Goal: Transaction & Acquisition: Purchase product/service

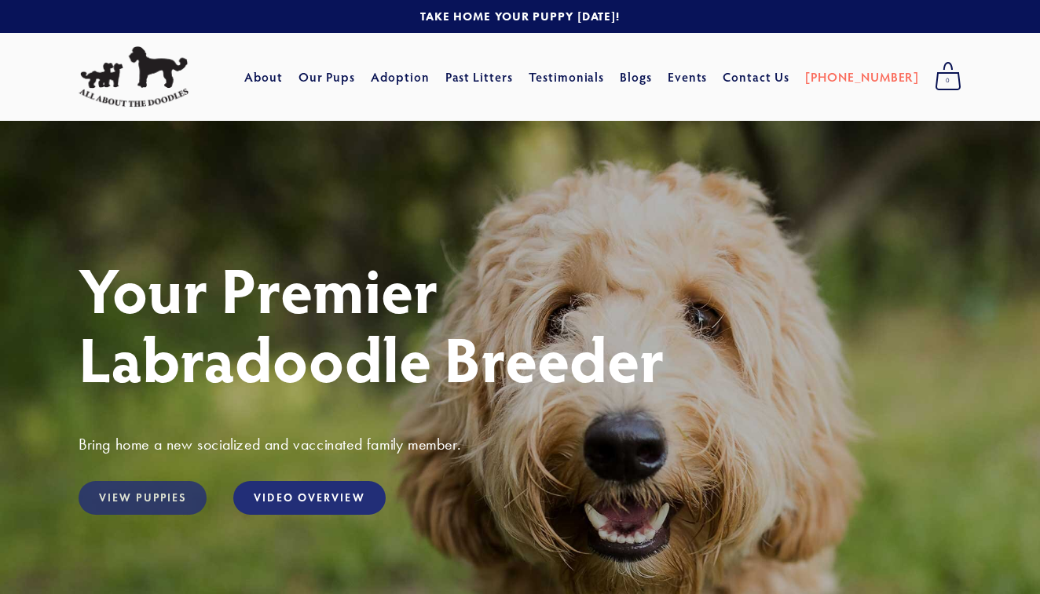
click at [146, 497] on link "View Puppies" at bounding box center [143, 498] width 128 height 34
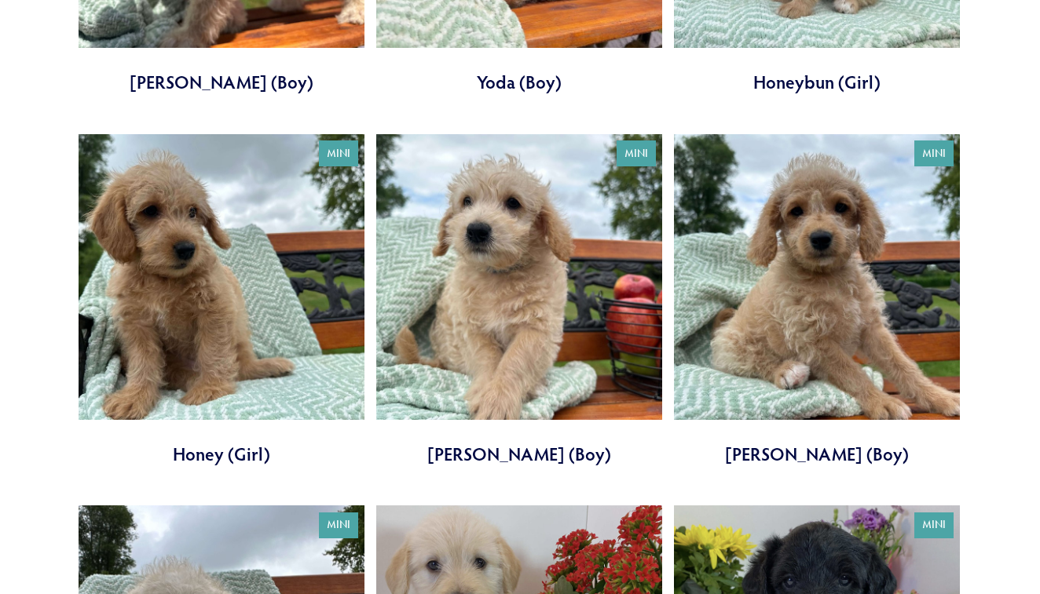
scroll to position [1190, 0]
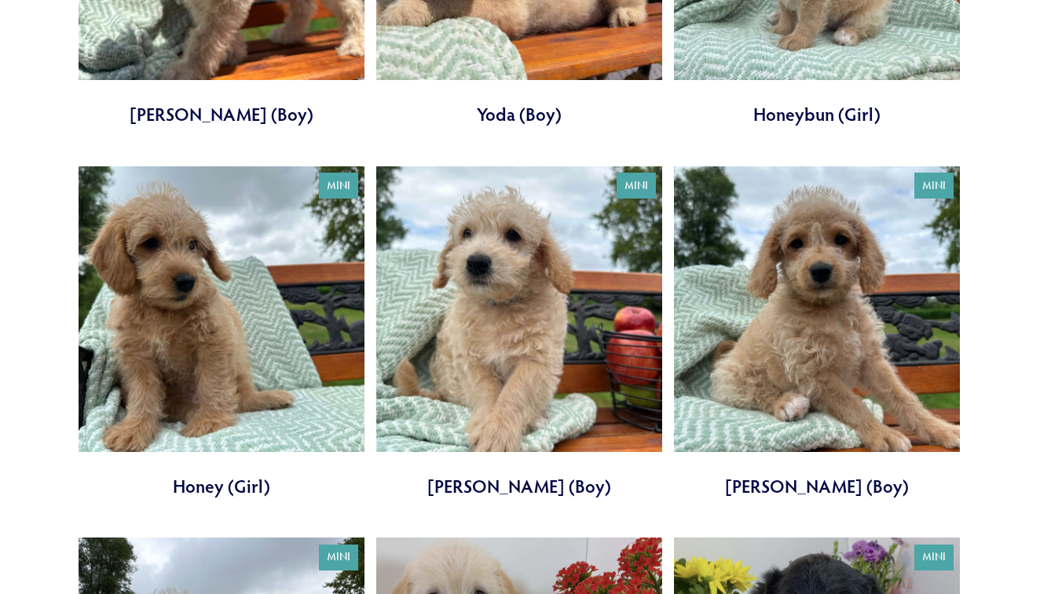
click at [808, 320] on link at bounding box center [817, 332] width 286 height 333
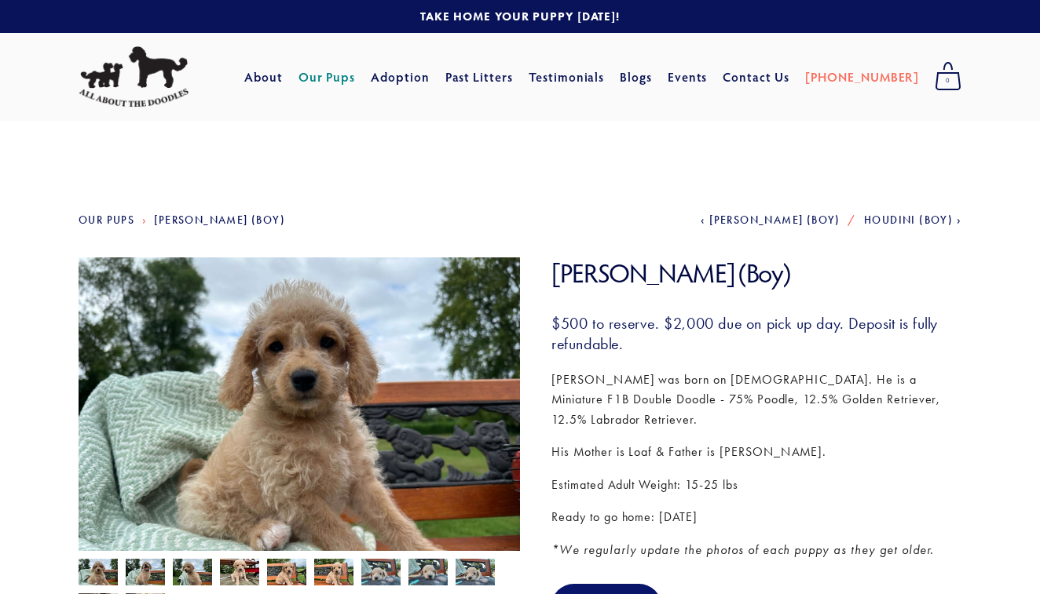
click at [113, 220] on link "Our Pups" at bounding box center [107, 220] width 56 height 13
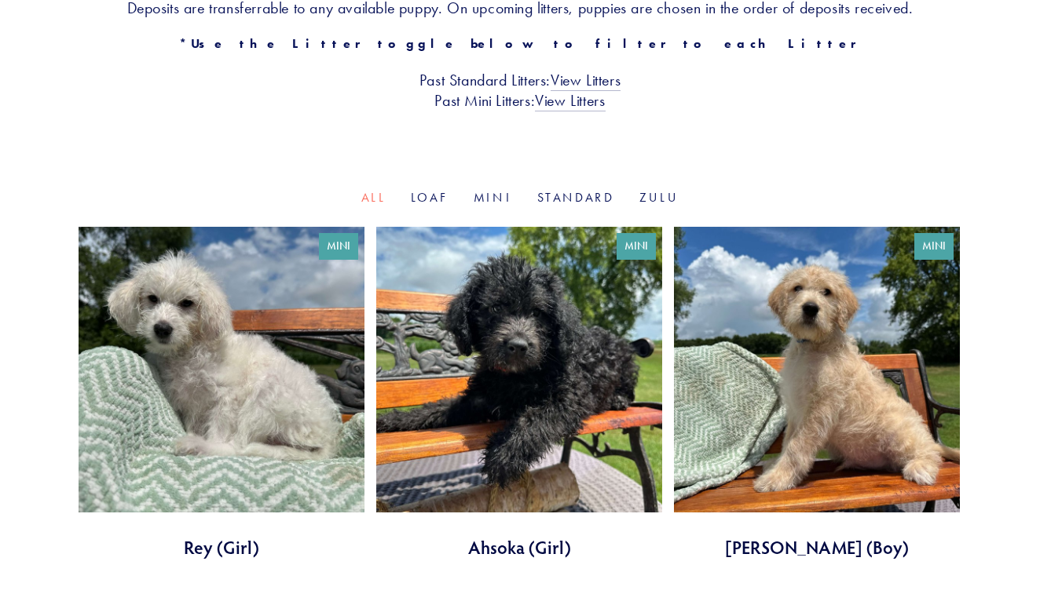
scroll to position [367, 0]
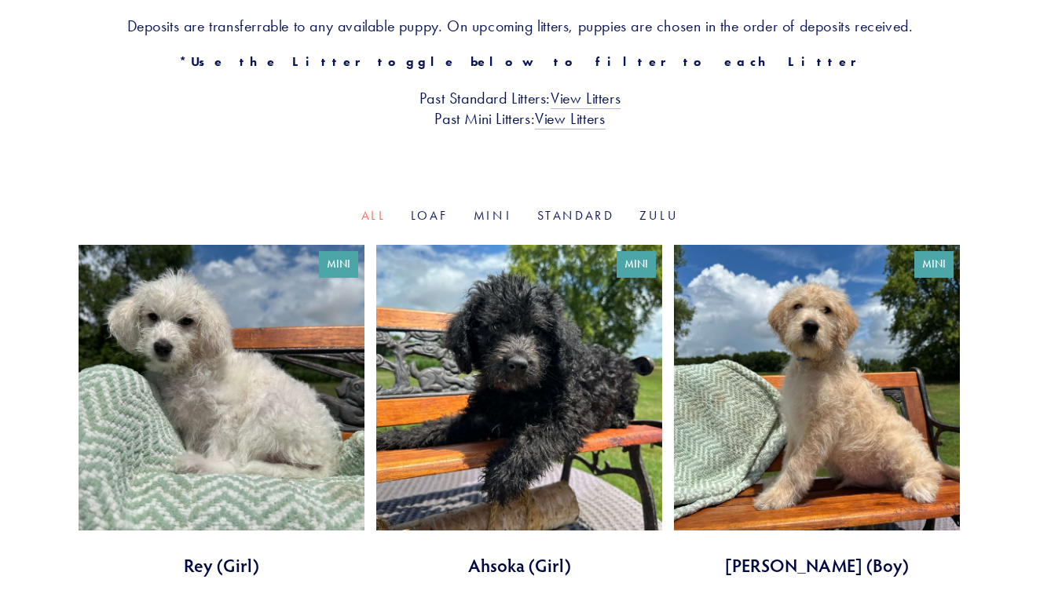
click at [426, 223] on link "Loaf" at bounding box center [430, 215] width 38 height 15
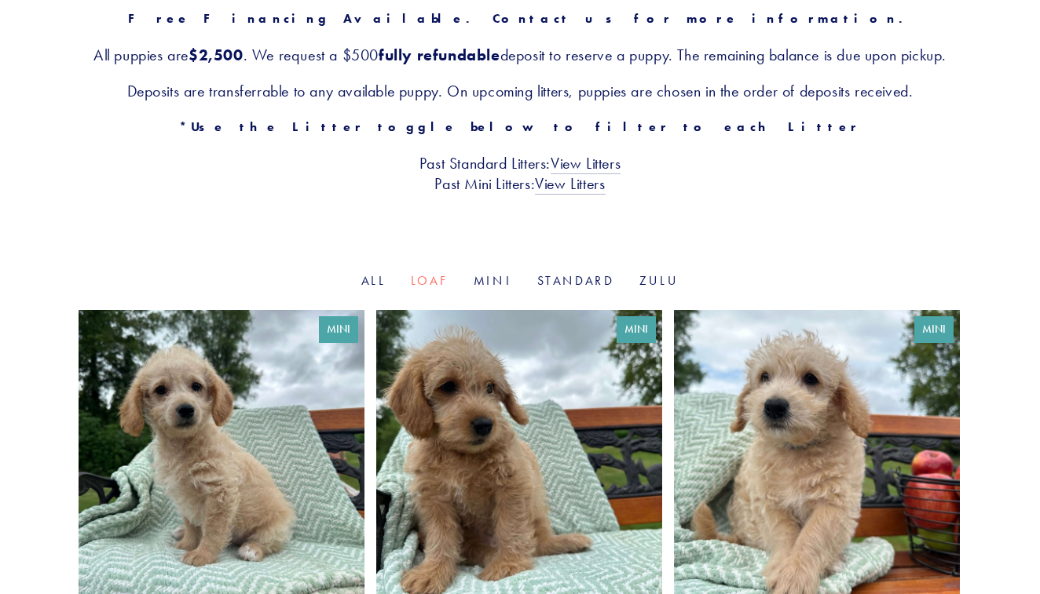
scroll to position [279, 0]
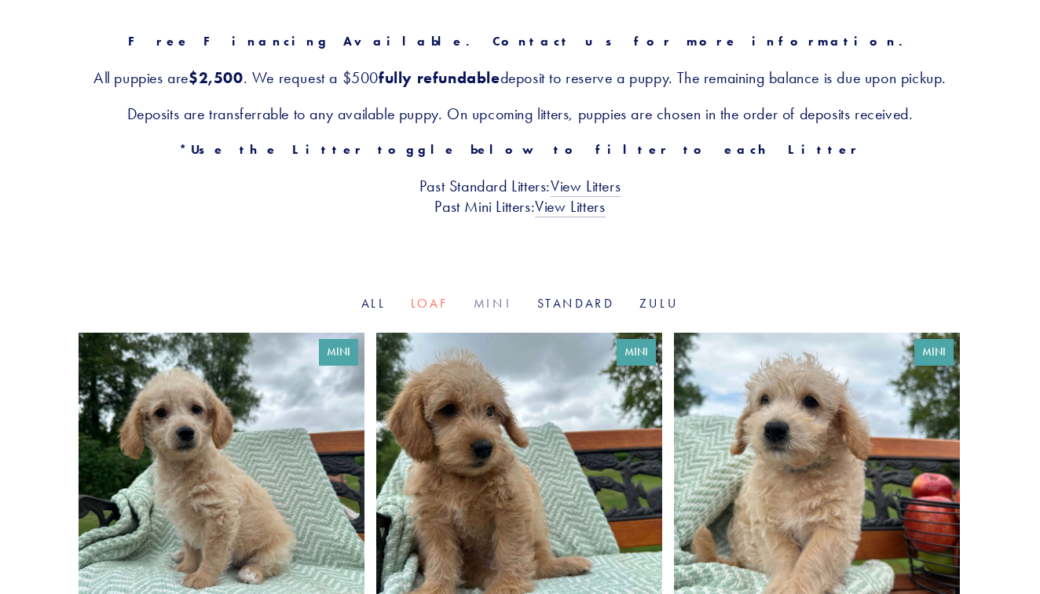
click at [492, 311] on link "Mini" at bounding box center [493, 303] width 38 height 15
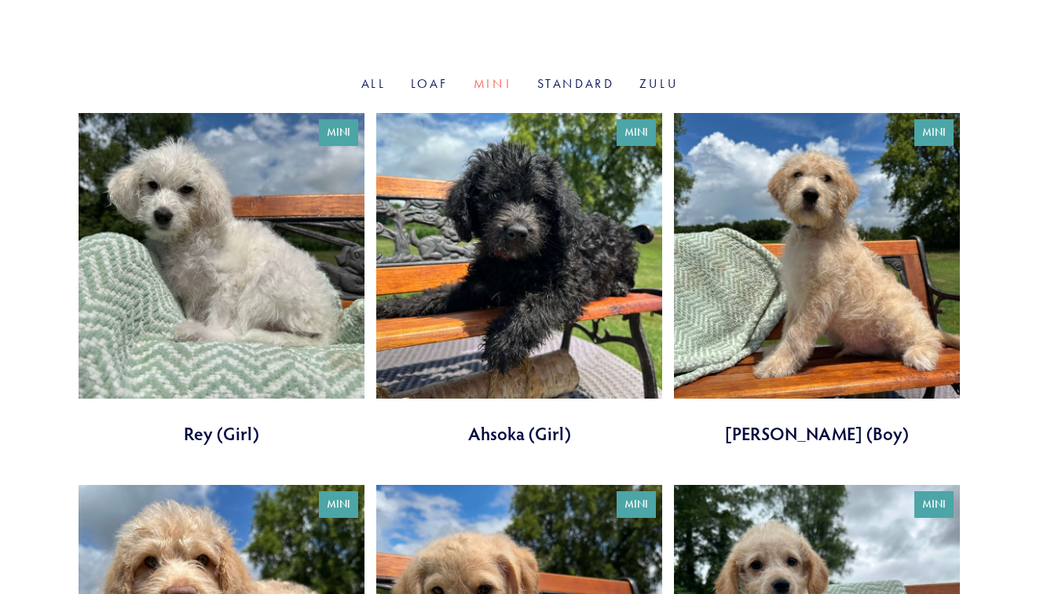
scroll to position [495, 0]
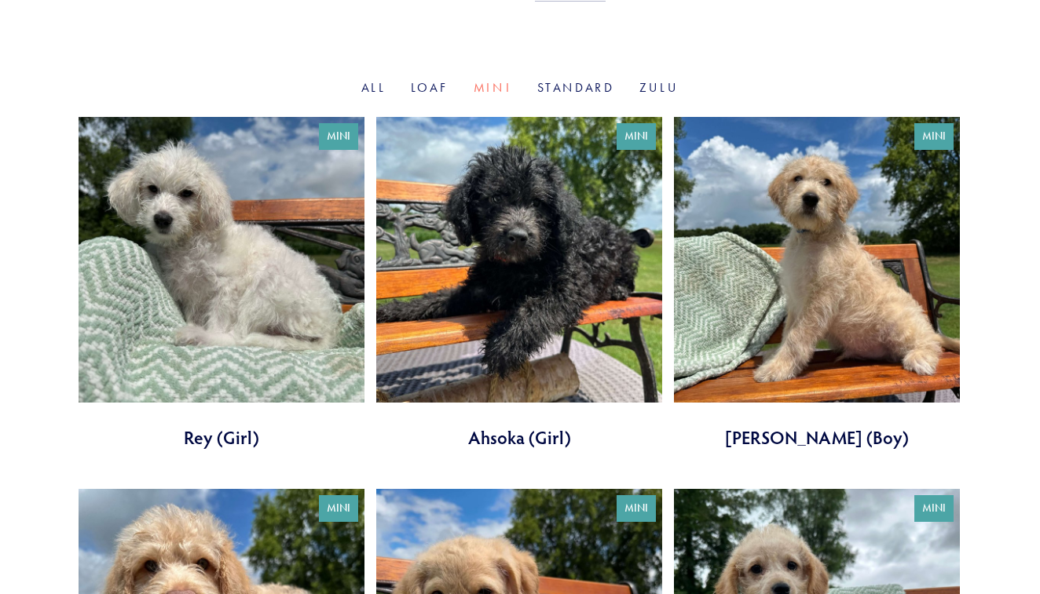
click at [263, 275] on link at bounding box center [222, 283] width 286 height 333
